Goal: Connect with others: Connect with others

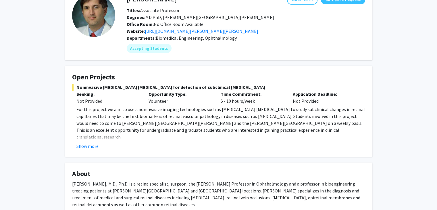
scroll to position [29, 0]
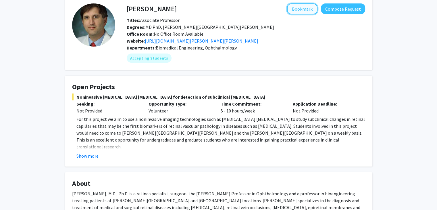
click at [305, 11] on button "Bookmark" at bounding box center [302, 8] width 30 height 11
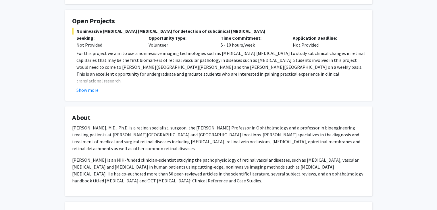
scroll to position [0, 0]
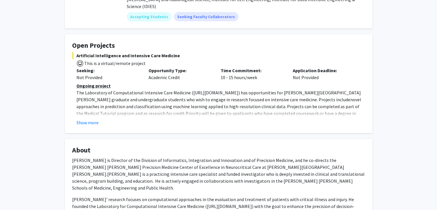
scroll to position [86, 0]
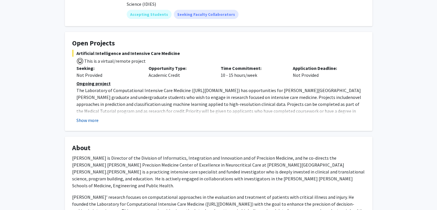
click at [93, 117] on button "Show more" at bounding box center [87, 120] width 22 height 7
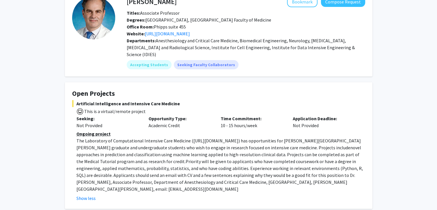
scroll to position [0, 0]
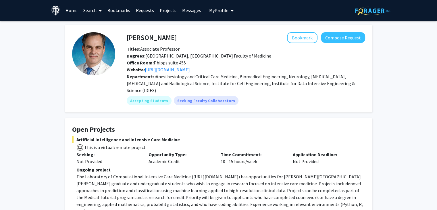
click at [69, 12] on link "Home" at bounding box center [72, 10] width 18 height 20
